Goal: Find specific page/section: Find specific page/section

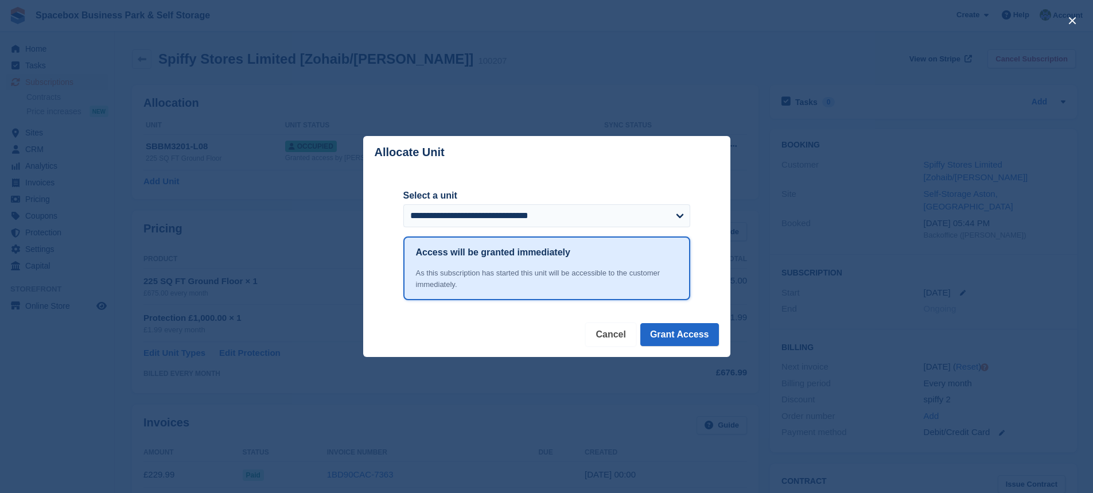
click at [602, 338] on button "Cancel" at bounding box center [610, 334] width 49 height 23
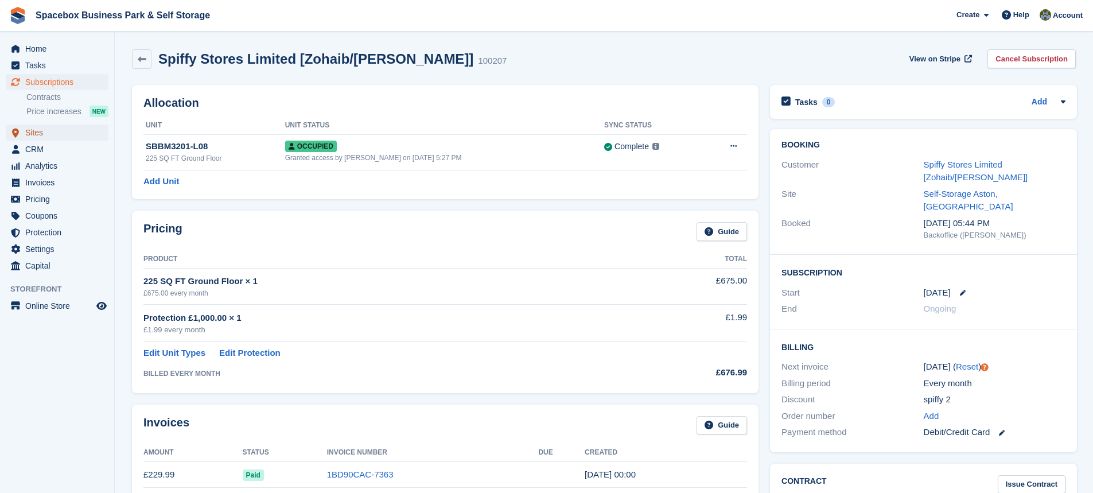
click at [51, 126] on span "Sites" at bounding box center [59, 133] width 69 height 16
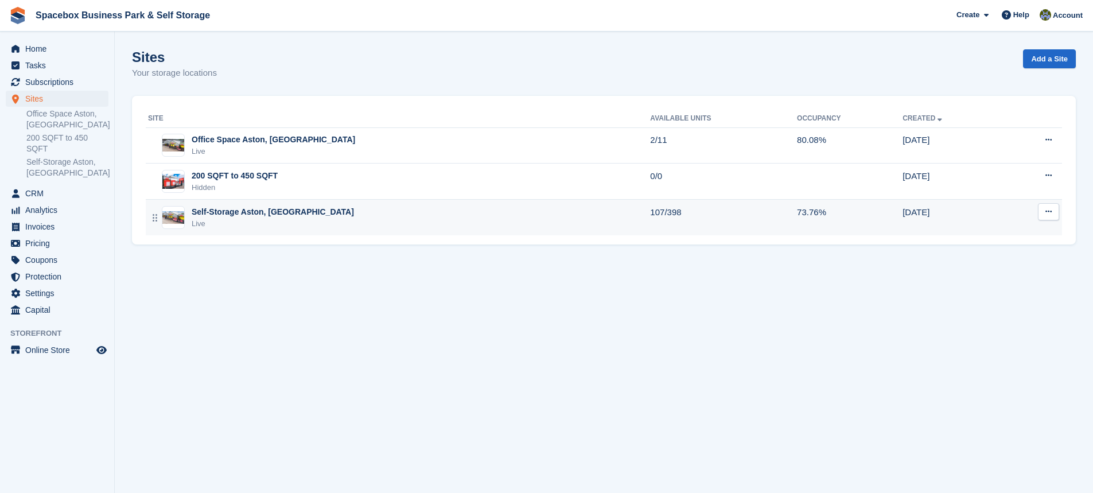
click at [340, 215] on div "Self-Storage Aston, [GEOGRAPHIC_DATA] Live" at bounding box center [399, 218] width 502 height 24
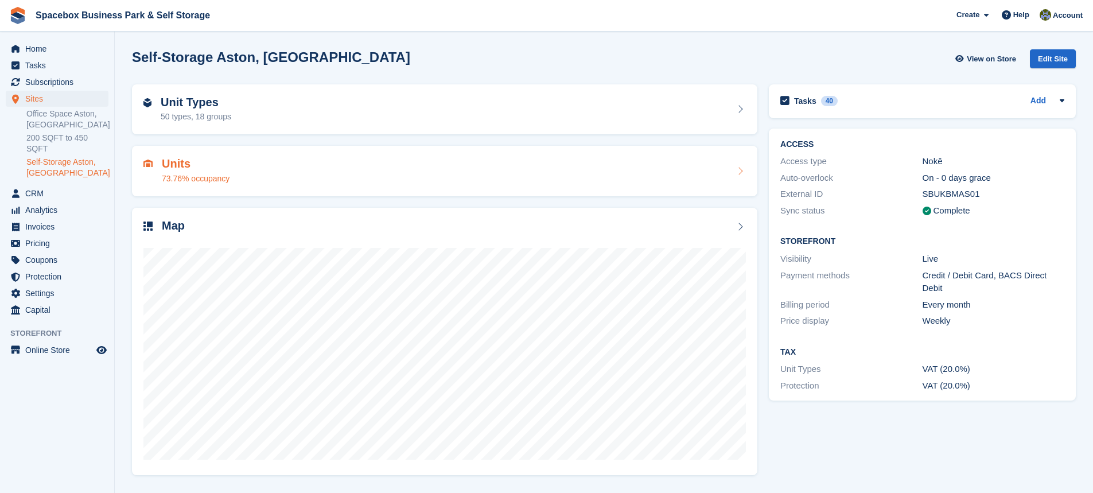
click at [177, 165] on h2 "Units" at bounding box center [196, 163] width 68 height 13
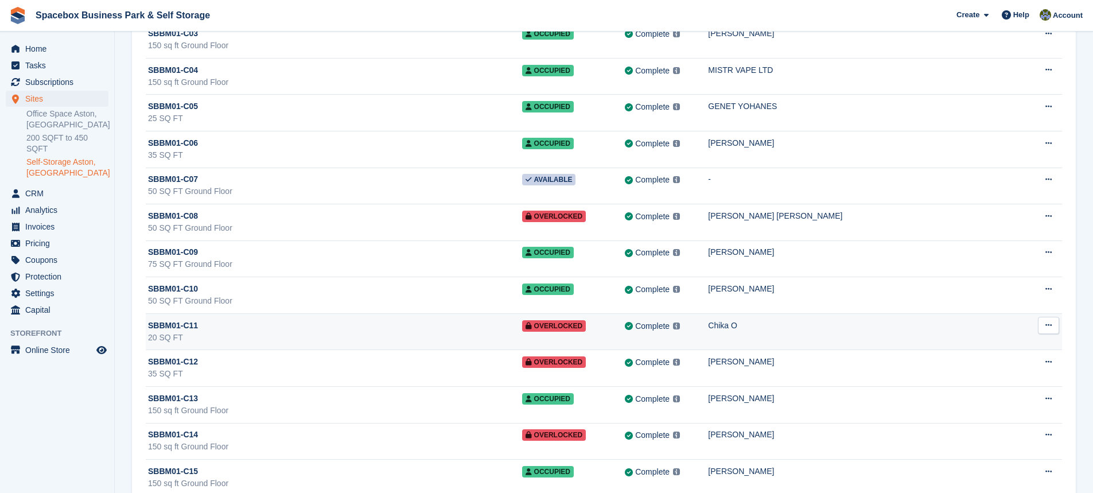
scroll to position [2181, 0]
